Goal: Task Accomplishment & Management: Complete application form

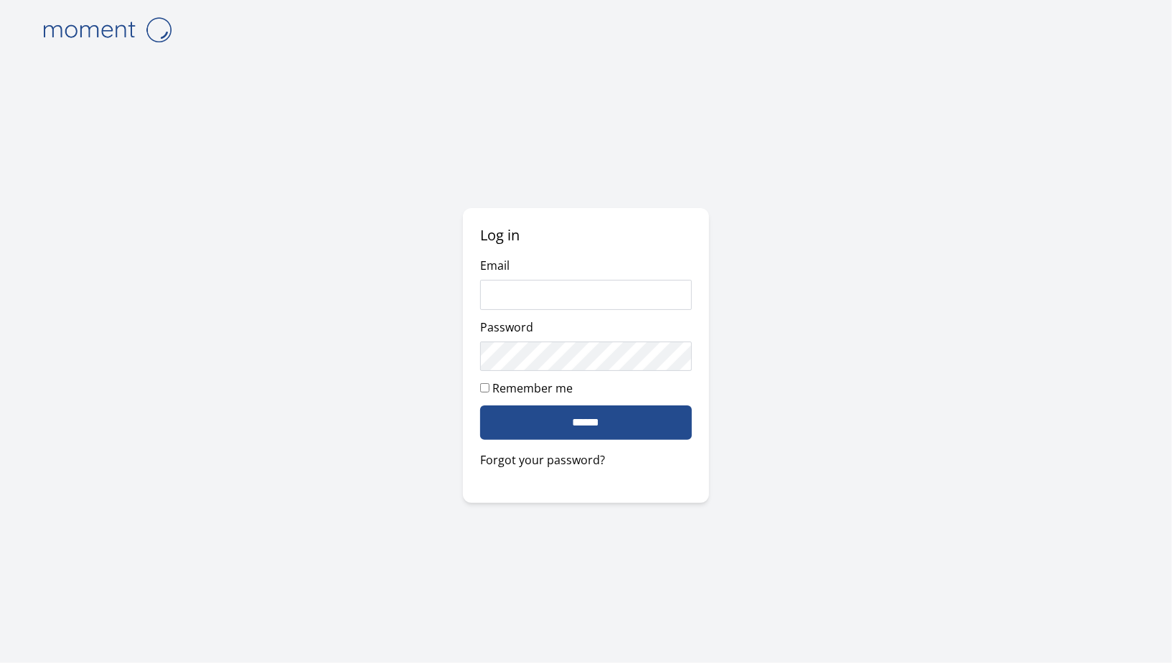
type input "**********"
click at [586, 419] on input "******" at bounding box center [585, 422] width 211 height 34
